Goal: Information Seeking & Learning: Learn about a topic

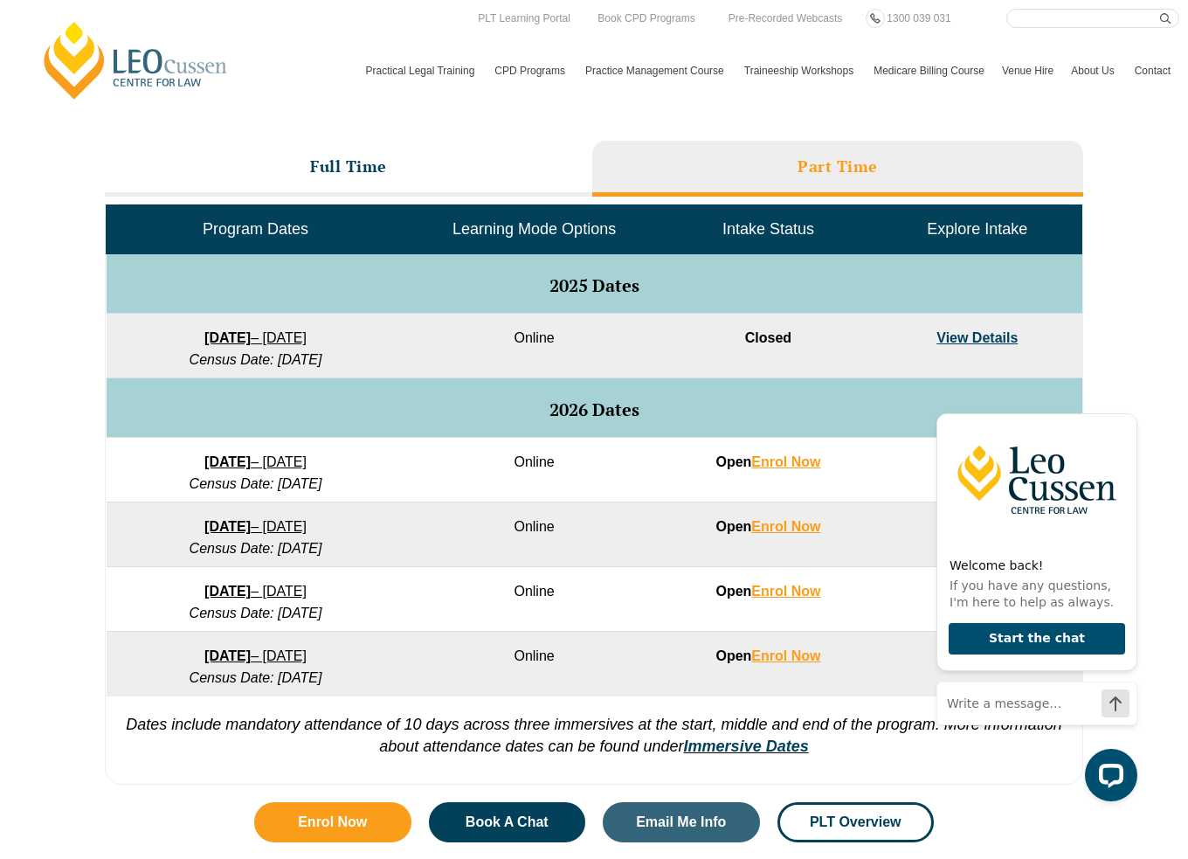
click at [1151, 535] on div "VIC ACT WA QLD SA NSW PLT Program Dates in Victoria Full Time Part Time Program…" at bounding box center [594, 393] width 1188 height 800
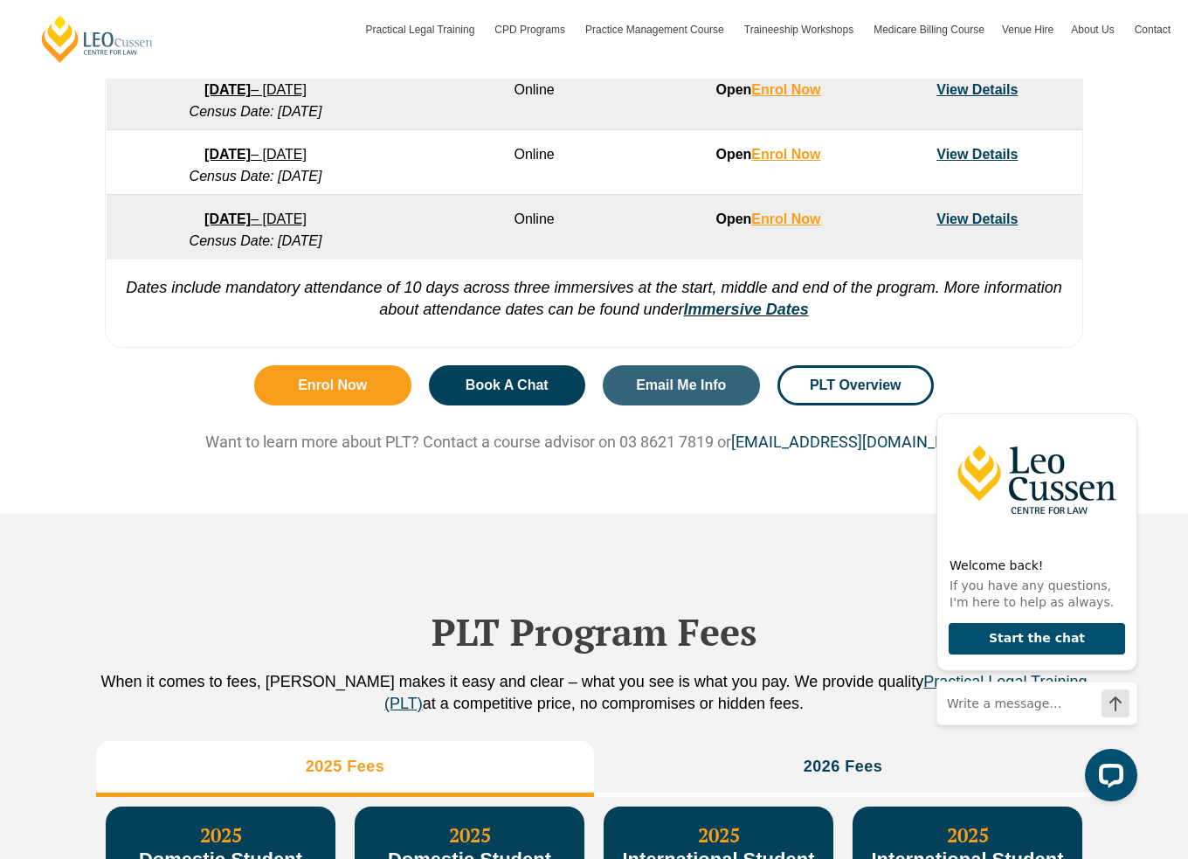
scroll to position [1698, 0]
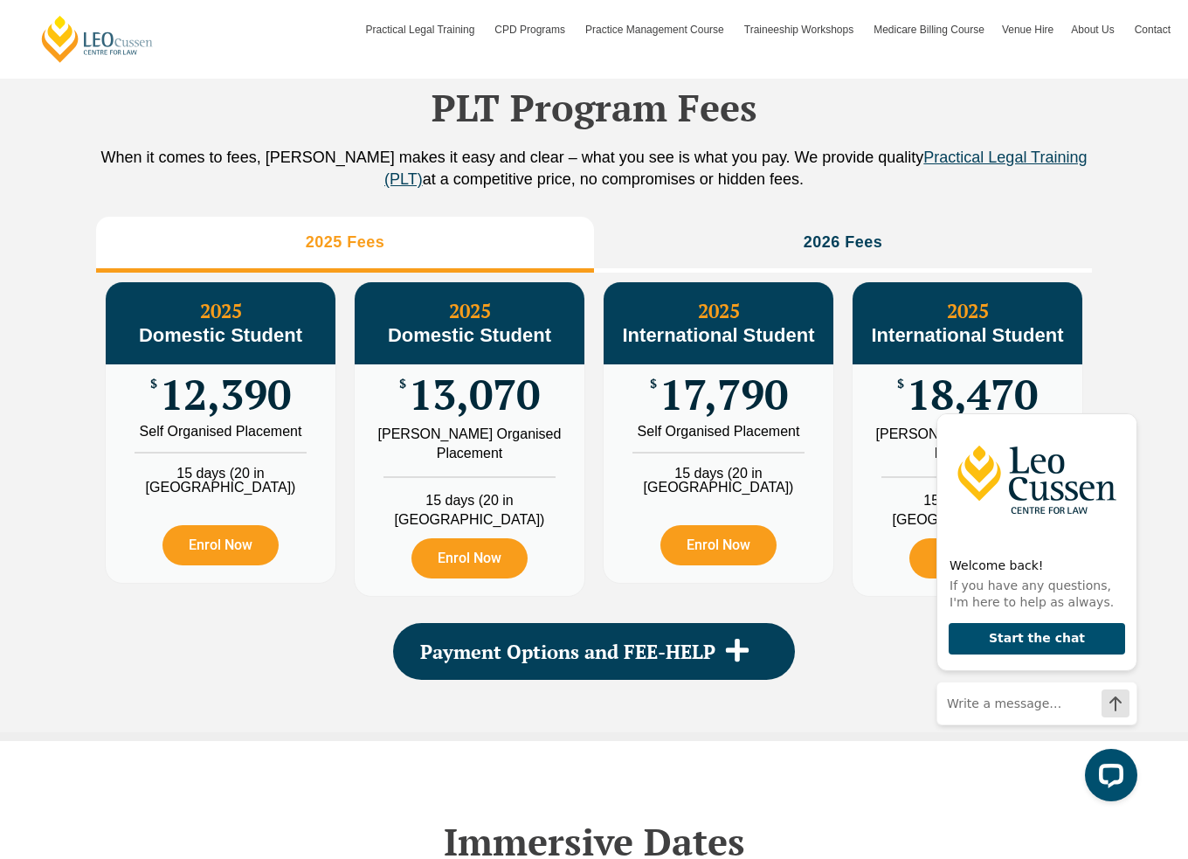
click at [849, 212] on div "PLT Program Fees When it comes to fees, Leo Cussen makes it easy and clear – wh…" at bounding box center [594, 361] width 996 height 742
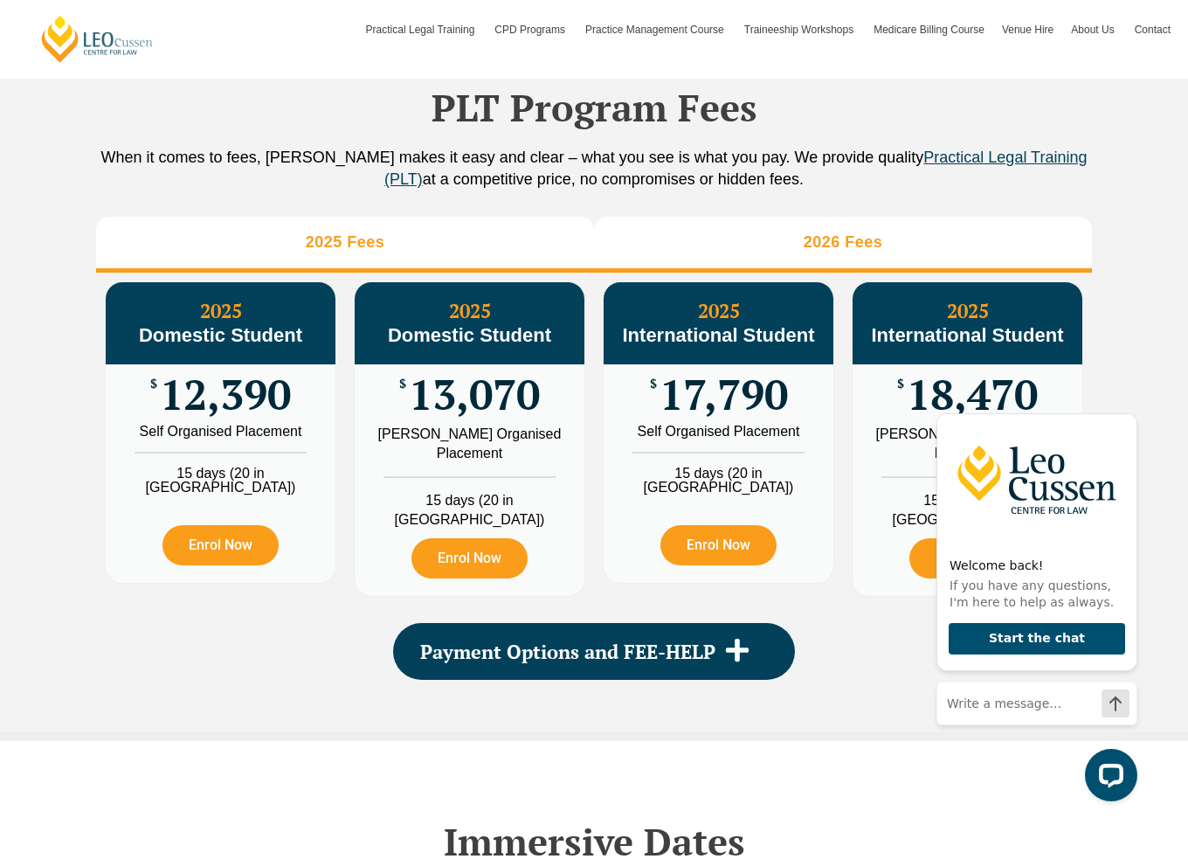
click at [853, 228] on li "2026 Fees" at bounding box center [843, 245] width 498 height 56
click at [247, 240] on li "2025 Fees" at bounding box center [345, 245] width 498 height 56
click at [636, 231] on li "2026 Fees" at bounding box center [843, 245] width 498 height 56
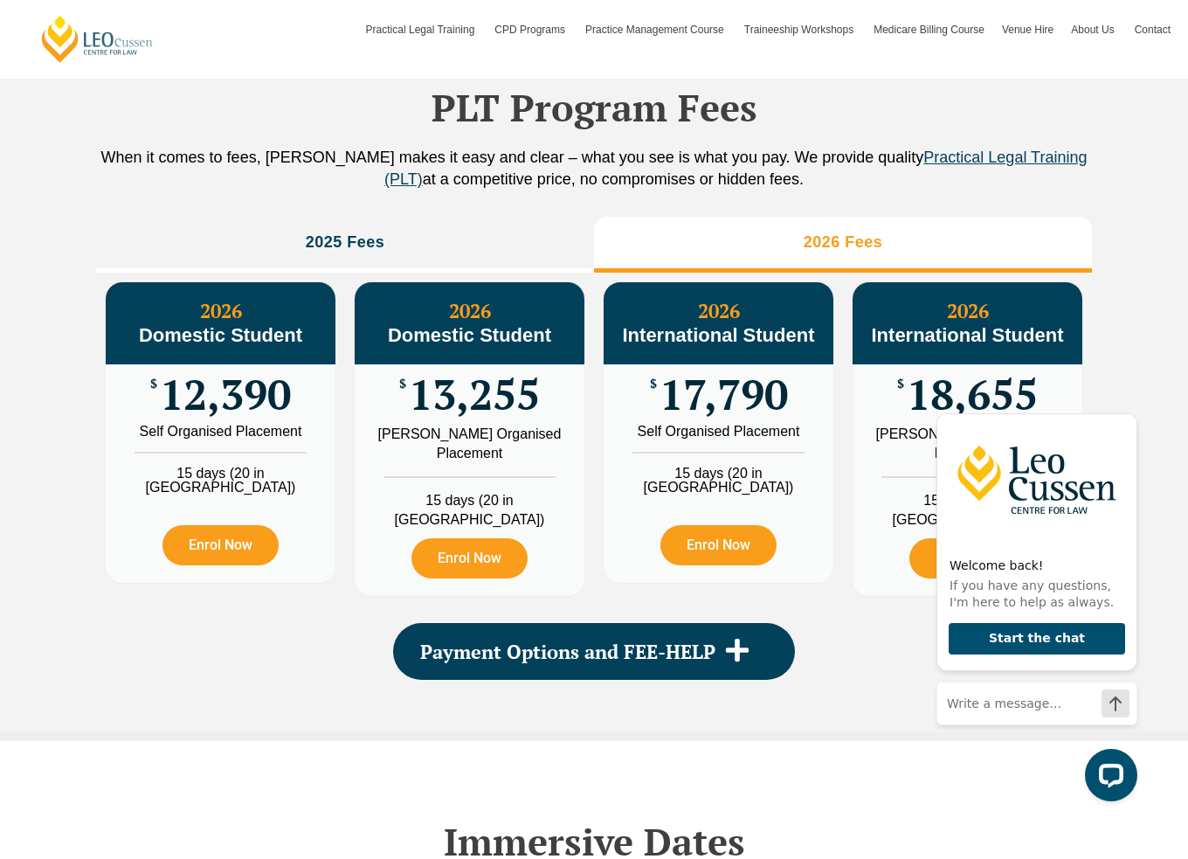
click at [764, 234] on li "2026 Fees" at bounding box center [843, 245] width 498 height 56
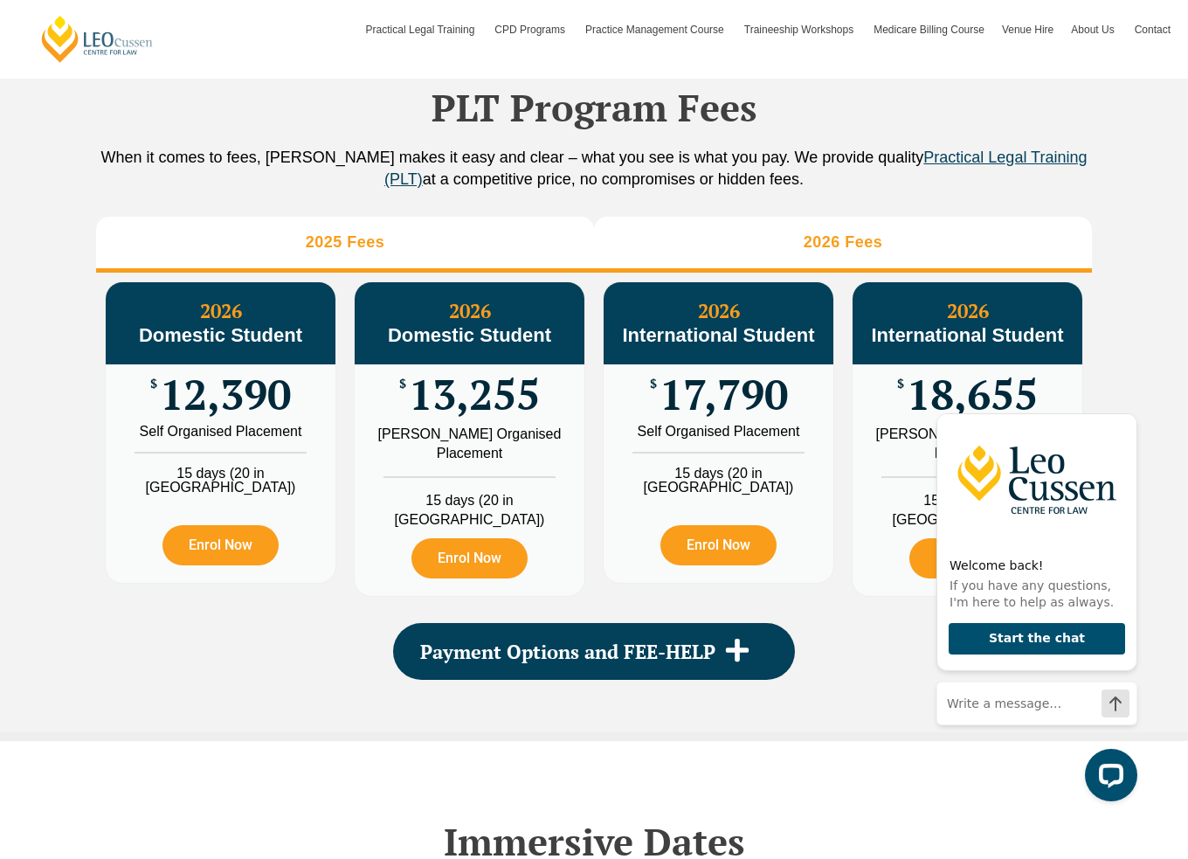
click at [489, 231] on li "2025 Fees" at bounding box center [345, 245] width 498 height 56
click at [775, 238] on li "2026 Fees" at bounding box center [843, 245] width 498 height 56
click at [297, 239] on li "2025 Fees" at bounding box center [345, 245] width 498 height 56
click at [680, 239] on li "2026 Fees" at bounding box center [843, 245] width 498 height 56
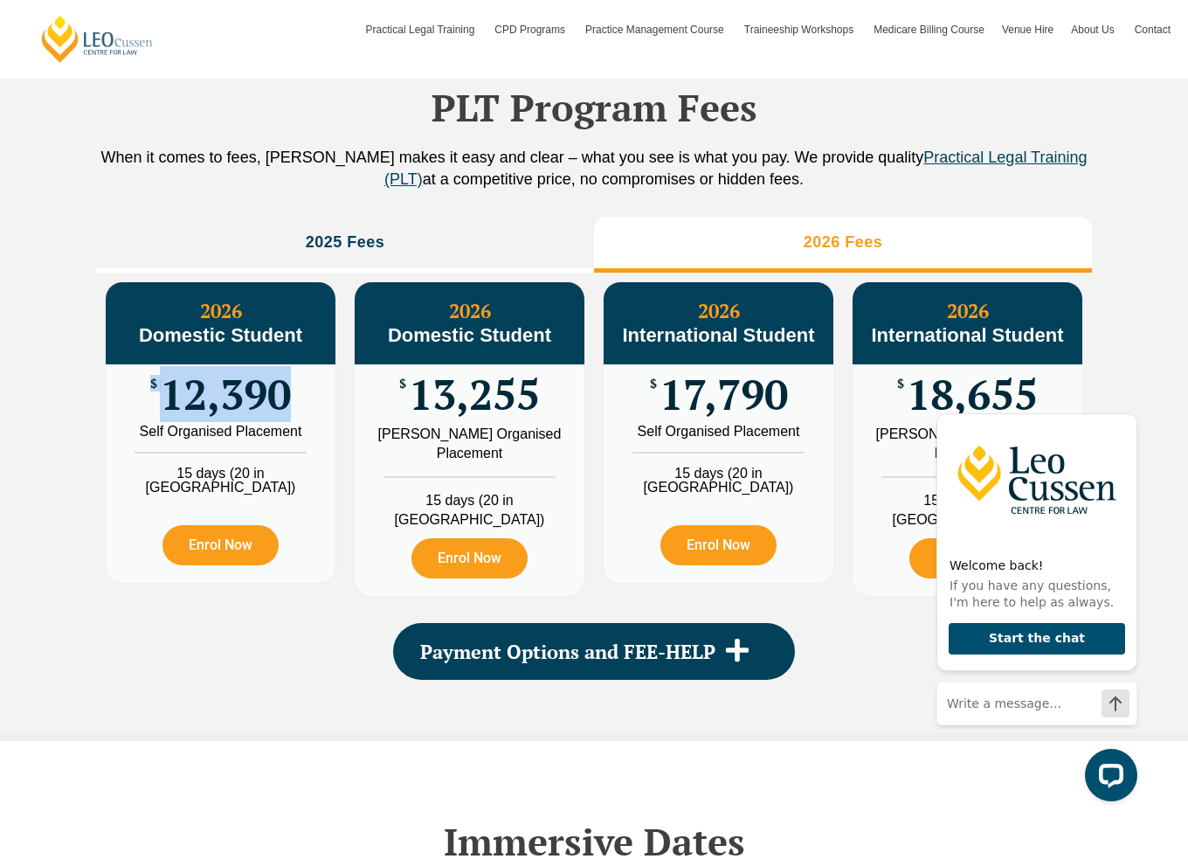
drag, startPoint x: 124, startPoint y: 391, endPoint x: 325, endPoint y: 391, distance: 200.9
click at [325, 391] on div "$ 12,390" at bounding box center [221, 394] width 230 height 60
click at [42, 391] on div "PLT Program Fees When it comes to fees, Leo Cussen makes it easy and clear – wh…" at bounding box center [594, 365] width 1188 height 751
